Goal: Information Seeking & Learning: Learn about a topic

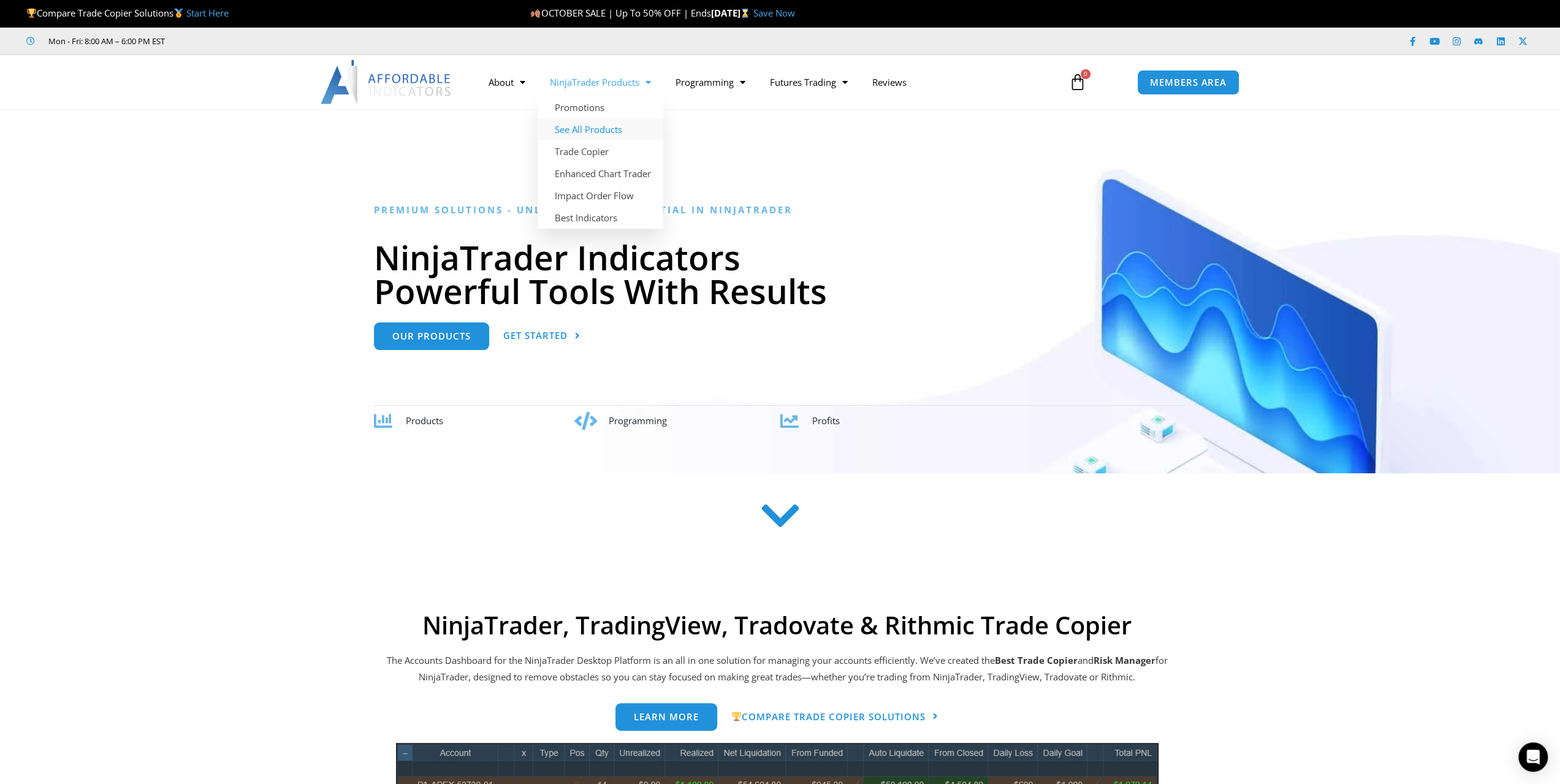
click at [600, 129] on link "See All Products" at bounding box center [600, 129] width 126 height 22
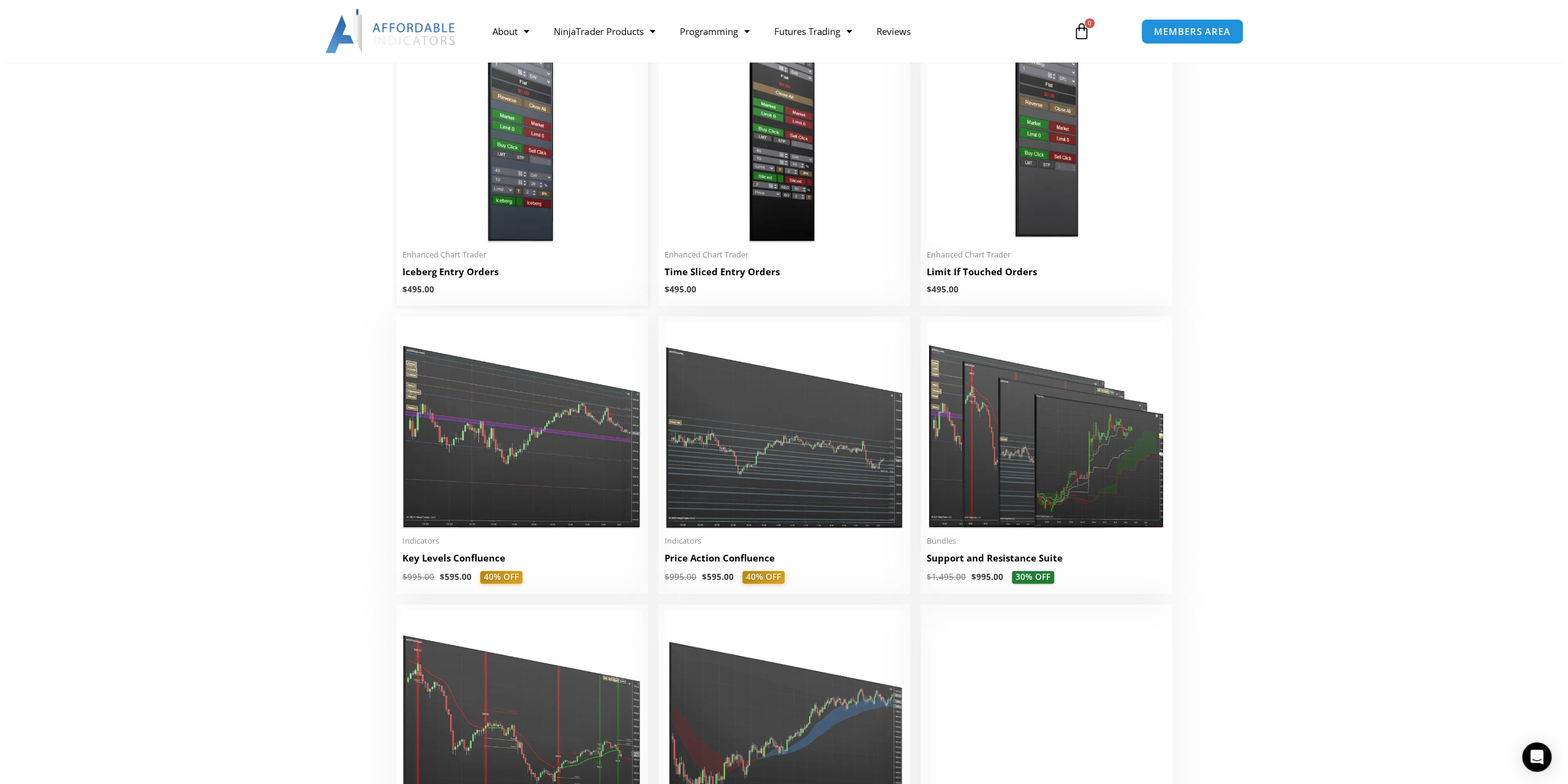
scroll to position [1532, 0]
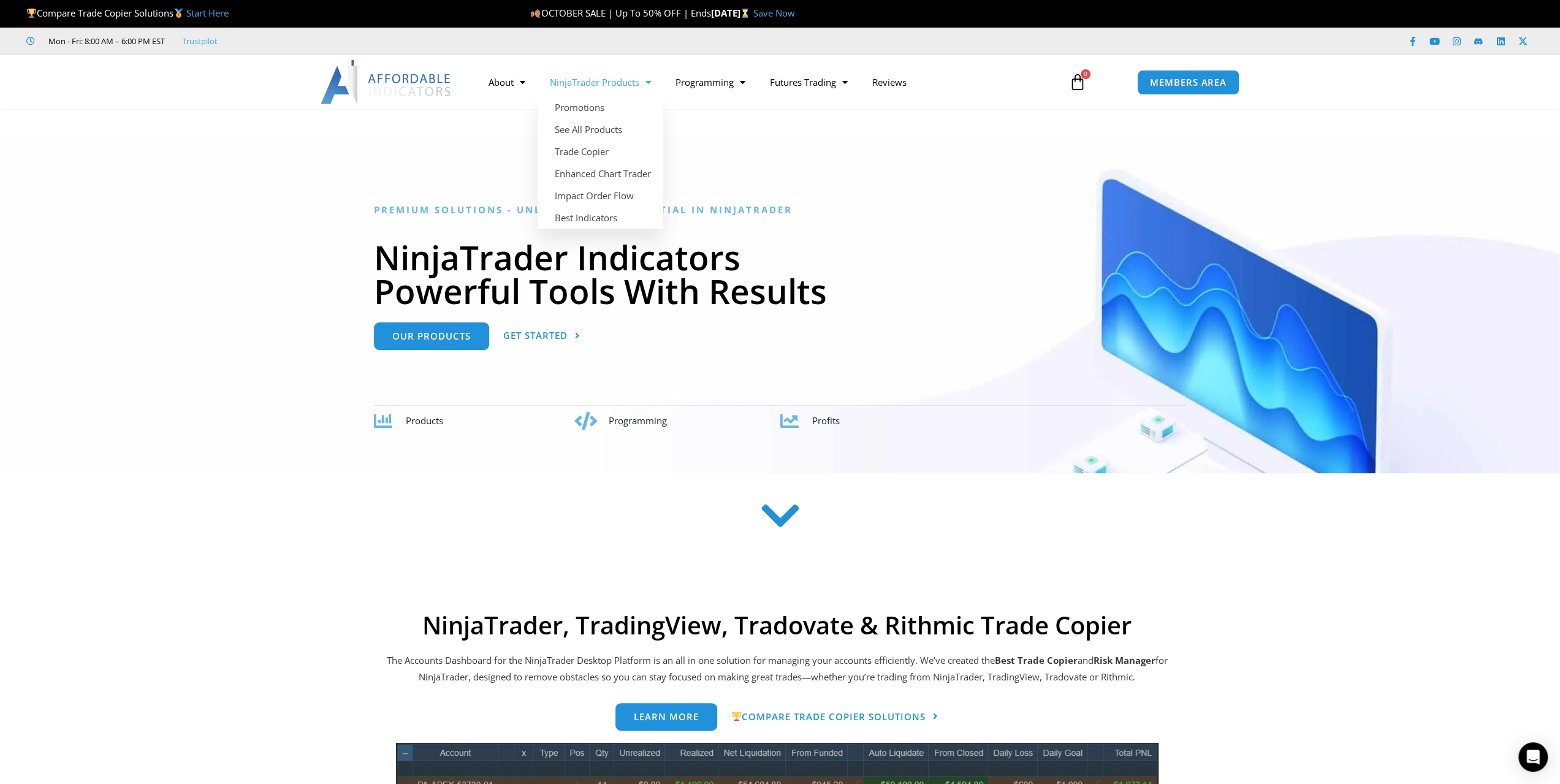
click at [624, 79] on link "NinjaTrader Products" at bounding box center [600, 82] width 126 height 28
